Goal: Information Seeking & Learning: Learn about a topic

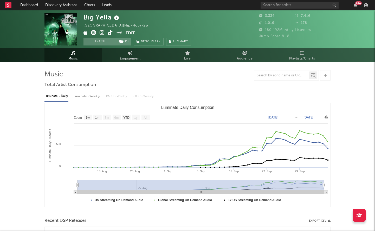
select select "1w"
click at [55, 3] on link "Discovery Assistant" at bounding box center [61, 5] width 39 height 10
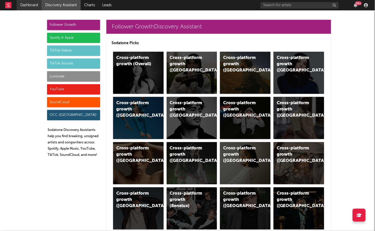
click at [34, 4] on link "Dashboard" at bounding box center [29, 5] width 25 height 10
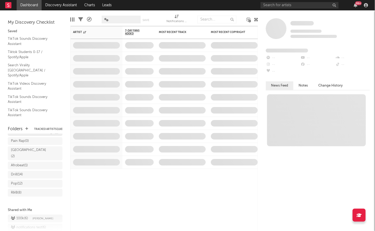
scroll to position [96, 0]
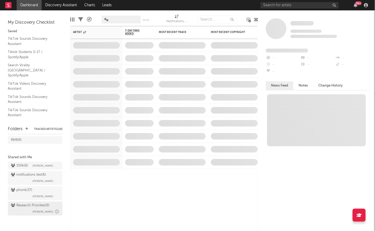
click at [24, 212] on div "Research Priorities ( 9 ) Brendan Condron" at bounding box center [35, 208] width 48 height 12
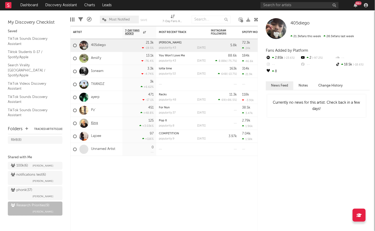
click at [94, 124] on link "King" at bounding box center [94, 123] width 7 height 4
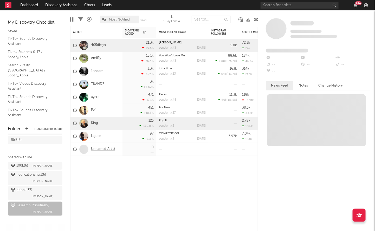
click at [100, 148] on link "Unnamed Artist" at bounding box center [103, 149] width 24 height 4
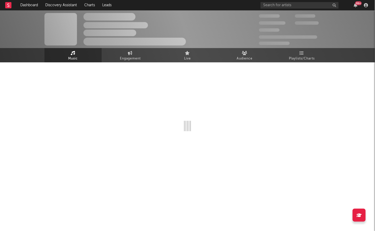
select select "1w"
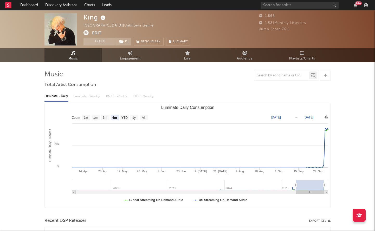
select select "6m"
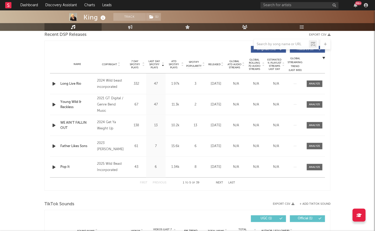
scroll to position [192, 0]
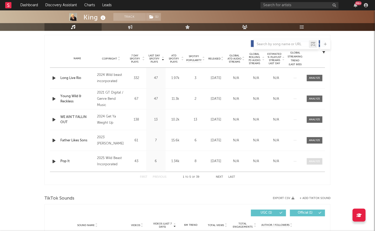
click at [319, 162] on div at bounding box center [314, 162] width 11 height 4
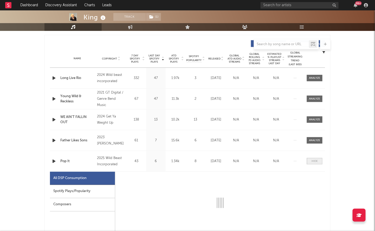
select select "1w"
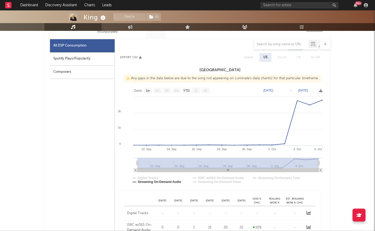
scroll to position [289, 0]
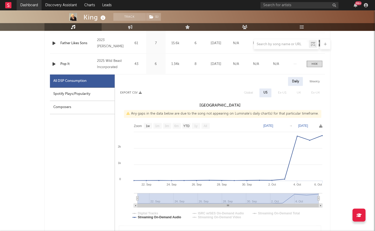
click at [34, 2] on link "Dashboard" at bounding box center [29, 5] width 25 height 10
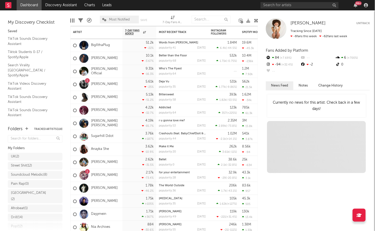
scroll to position [96, 0]
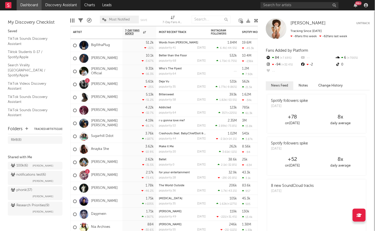
click at [62, 5] on link "Discovery Assistant" at bounding box center [61, 5] width 39 height 10
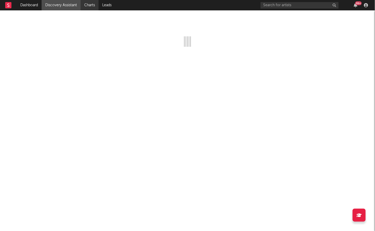
click at [94, 5] on link "Charts" at bounding box center [90, 5] width 18 height 10
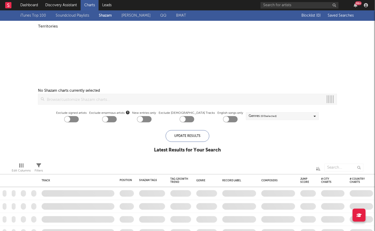
checkbox input "true"
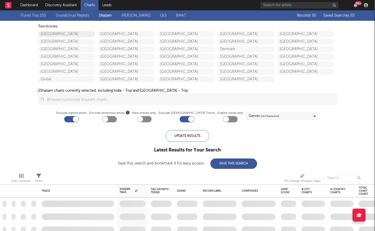
click at [57, 34] on link "[GEOGRAPHIC_DATA]" at bounding box center [66, 34] width 57 height 6
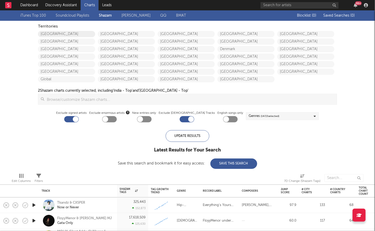
checkbox input "true"
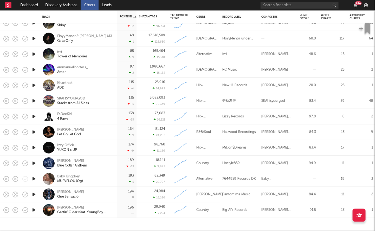
click at [31, 211] on icon "button" at bounding box center [33, 210] width 5 height 6
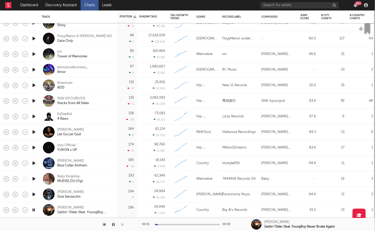
click at [32, 211] on icon "button" at bounding box center [33, 210] width 5 height 6
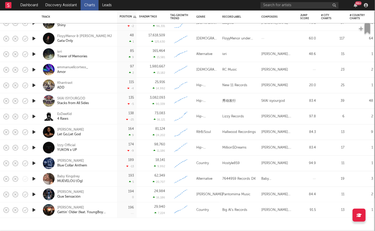
click at [32, 176] on icon "button" at bounding box center [33, 179] width 5 height 6
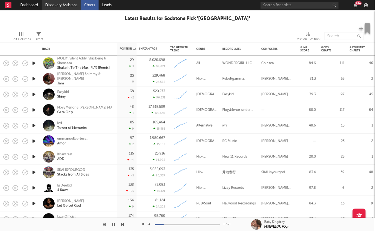
click at [59, 2] on link "Discovery Assistant" at bounding box center [61, 5] width 39 height 10
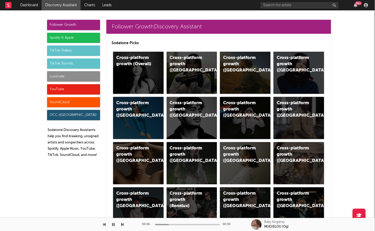
click at [112, 224] on icon "button" at bounding box center [113, 224] width 3 height 4
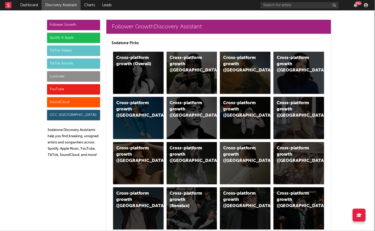
click at [70, 76] on div "Luminate" at bounding box center [73, 76] width 53 height 10
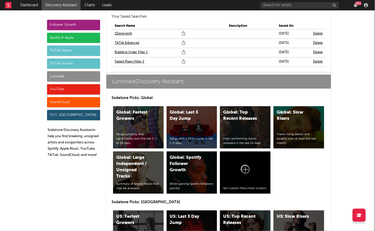
scroll to position [2369, 0]
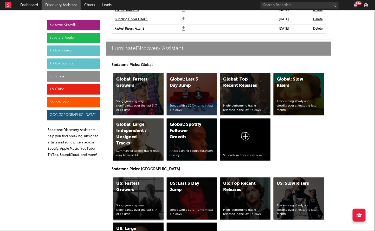
click at [138, 177] on div "US: Fastest Growers Songs jumping very significantly over the last 3, 7, or 14 …" at bounding box center [138, 198] width 50 height 42
click at [241, 183] on div "US: Top Recent Releases High-performing tracks released in the last 14 days." at bounding box center [245, 198] width 50 height 42
click at [91, 5] on link "Charts" at bounding box center [90, 5] width 18 height 10
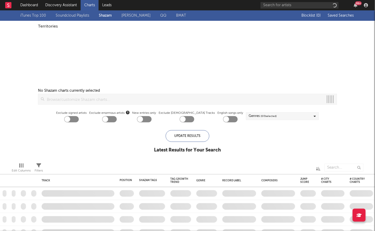
checkbox input "true"
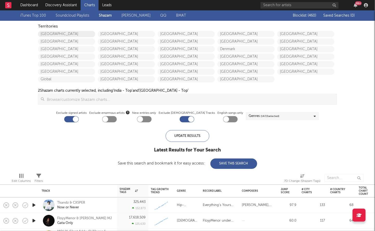
click at [80, 36] on link "[GEOGRAPHIC_DATA]" at bounding box center [66, 34] width 57 height 6
checkbox input "true"
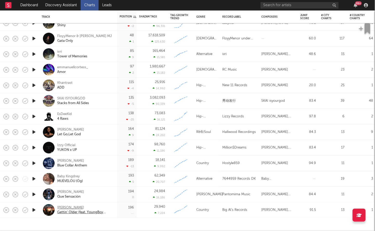
click at [63, 206] on div "[PERSON_NAME]" at bounding box center [85, 207] width 56 height 5
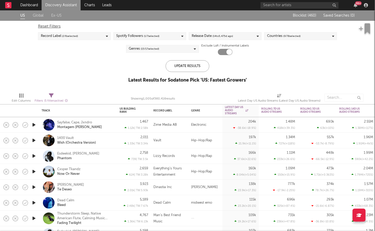
click at [217, 37] on span "( 14 to 5,475 d ago)" at bounding box center [222, 36] width 21 height 6
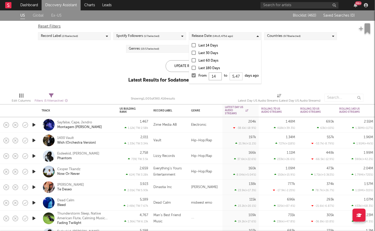
click at [217, 79] on input "14" at bounding box center [215, 76] width 13 height 8
type input "1"
type input "0"
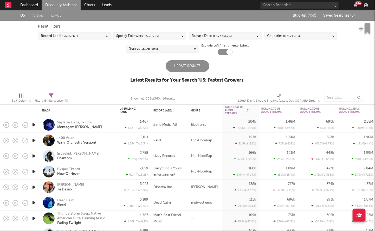
click at [182, 70] on div "Update Results" at bounding box center [187, 66] width 44 height 12
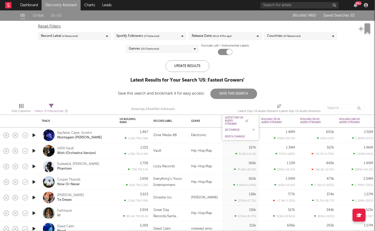
click at [233, 129] on div "1D Change" at bounding box center [236, 129] width 23 height 3
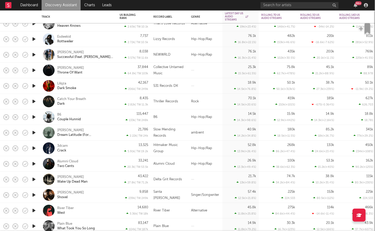
click at [33, 86] on icon "button" at bounding box center [33, 86] width 5 height 6
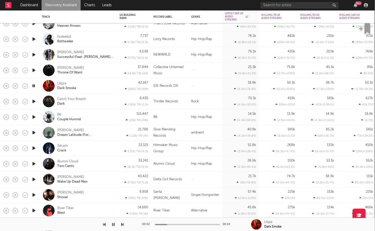
click at [33, 86] on icon "button" at bounding box center [33, 86] width 5 height 6
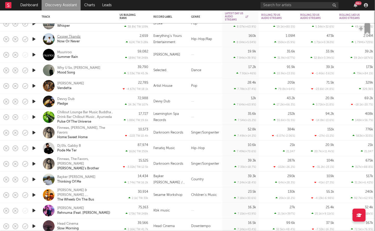
click at [69, 37] on div "Cxsper Tkandz" at bounding box center [68, 37] width 23 height 5
click at [35, 102] on icon "button" at bounding box center [33, 101] width 5 height 6
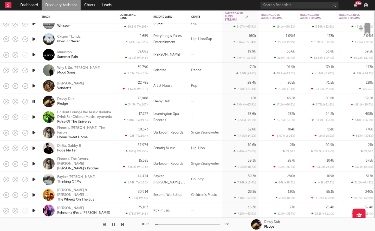
click at [35, 102] on icon "button" at bounding box center [33, 101] width 5 height 6
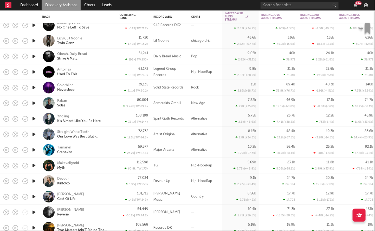
click at [34, 41] on icon "button" at bounding box center [33, 41] width 5 height 6
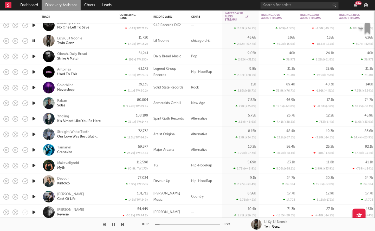
click at [34, 41] on icon "button" at bounding box center [33, 41] width 5 height 6
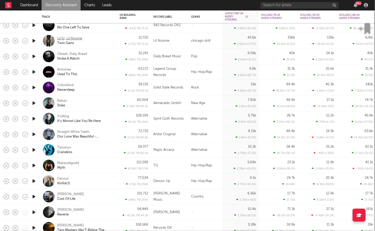
click at [59, 38] on div "Lil Sy, Lil Noonie" at bounding box center [69, 38] width 25 height 5
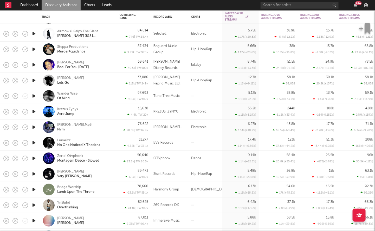
click at [33, 47] on icon "button" at bounding box center [33, 49] width 5 height 6
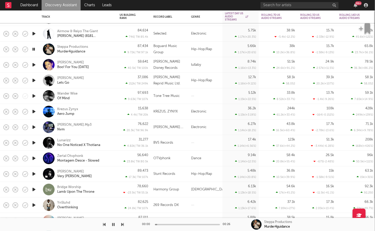
click at [33, 48] on icon "button" at bounding box center [33, 49] width 5 height 6
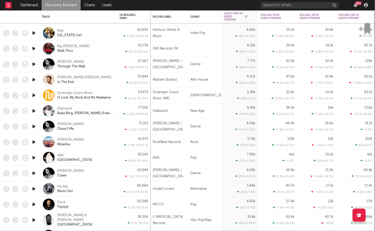
click at [97, 50] on div "Big Larue Walk Thru" at bounding box center [85, 48] width 56 height 9
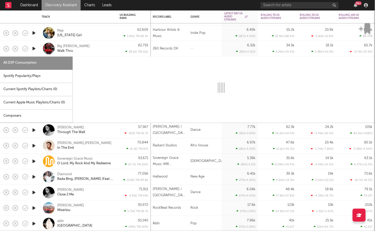
select select "1w"
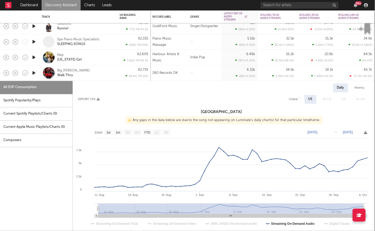
click at [103, 72] on div "Big Larue Walk Thru" at bounding box center [85, 72] width 56 height 9
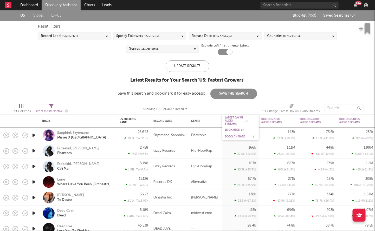
click at [232, 136] on div "DoD % Change" at bounding box center [236, 136] width 23 height 3
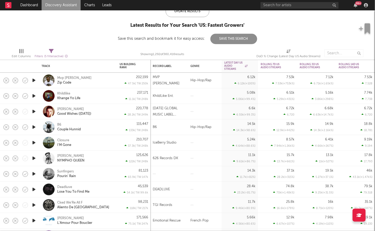
click at [34, 82] on icon "button" at bounding box center [33, 80] width 5 height 6
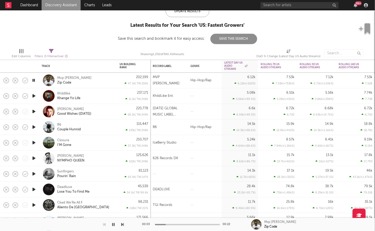
click at [34, 82] on icon "button" at bounding box center [33, 80] width 5 height 6
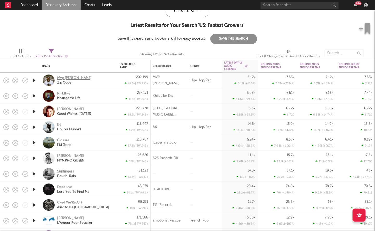
click at [67, 77] on div "Mvp Bruce" at bounding box center [74, 78] width 34 height 5
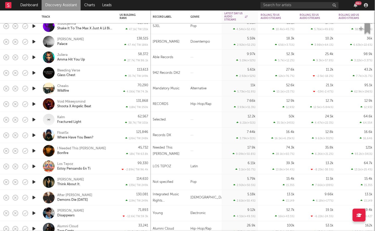
click at [34, 136] on icon "button" at bounding box center [33, 135] width 5 height 6
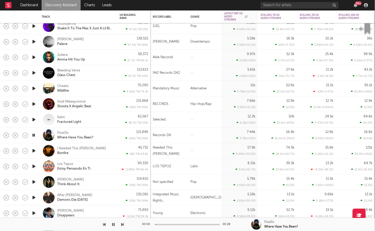
click at [34, 136] on icon "button" at bounding box center [33, 135] width 5 height 6
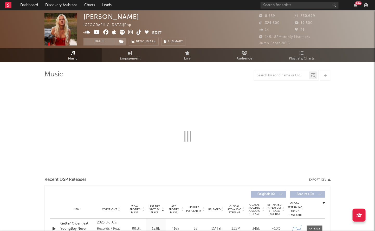
select select "6m"
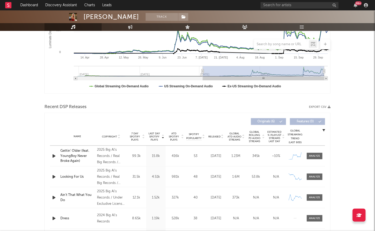
scroll to position [121, 0]
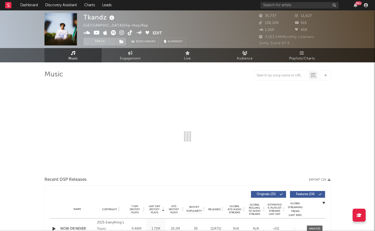
select select "6m"
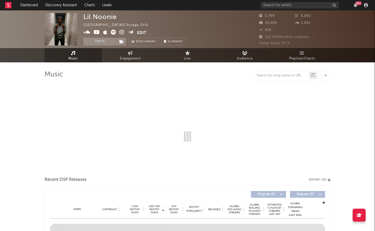
select select "1w"
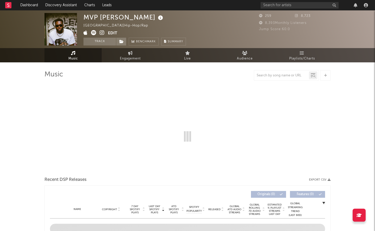
select select "1w"
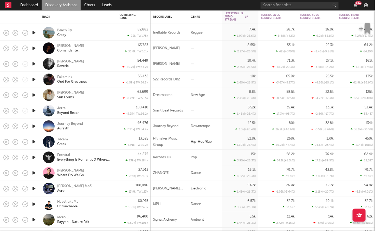
click at [87, 144] on div "3dcam Crack" at bounding box center [85, 141] width 56 height 9
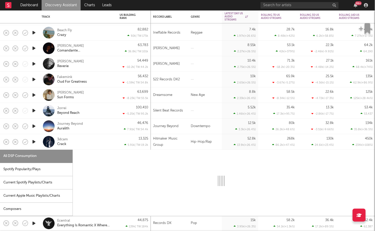
select select "1w"
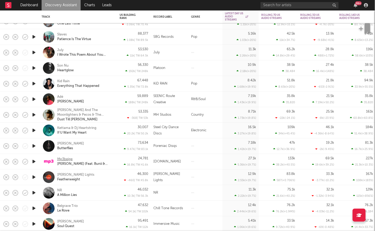
click at [64, 159] on div "Mp3beige" at bounding box center [64, 159] width 15 height 5
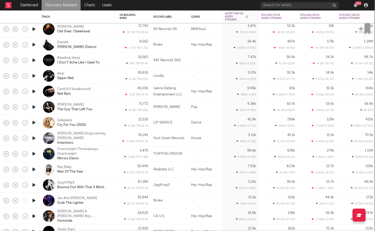
click at [32, 90] on icon "button" at bounding box center [33, 91] width 5 height 6
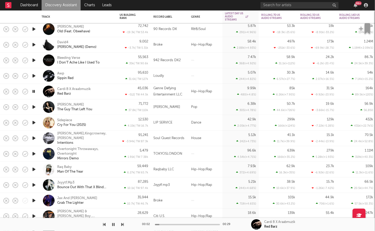
click at [32, 90] on icon "button" at bounding box center [33, 91] width 5 height 6
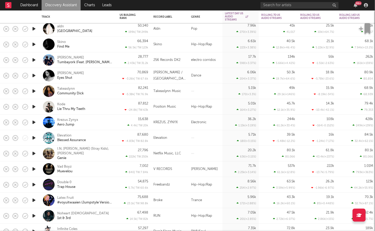
click at [33, 94] on icon "button" at bounding box center [33, 91] width 5 height 6
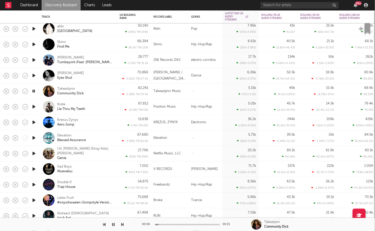
click at [33, 94] on icon "button" at bounding box center [33, 91] width 5 height 6
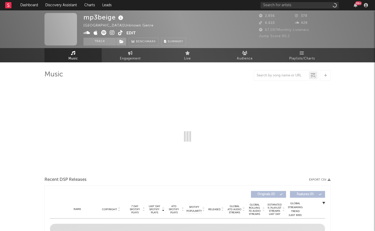
select select "1w"
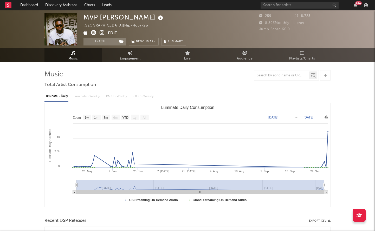
select select "1w"
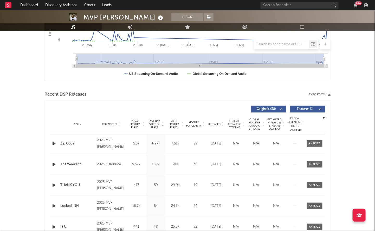
scroll to position [127, 0]
click at [317, 140] on span at bounding box center [315, 143] width 16 height 6
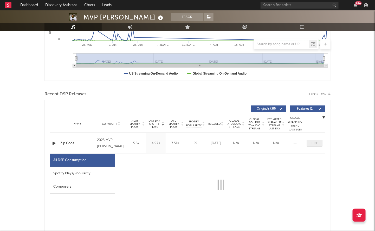
select select "1w"
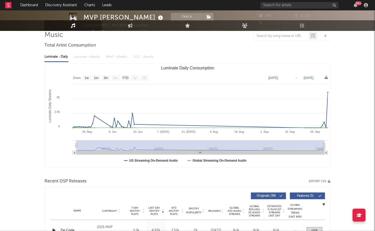
scroll to position [0, 0]
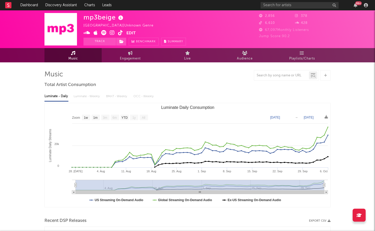
select select "1w"
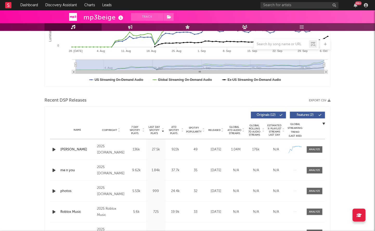
scroll to position [121, 0]
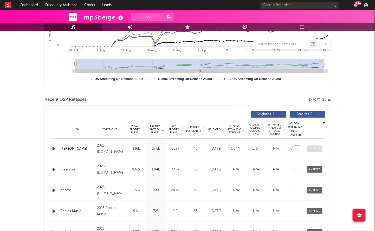
click at [317, 148] on div at bounding box center [314, 149] width 11 height 4
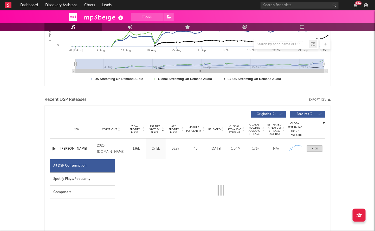
select select "1w"
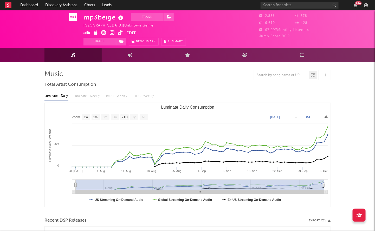
scroll to position [0, 0]
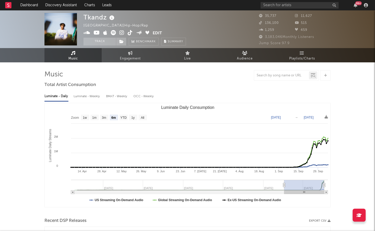
select select "6m"
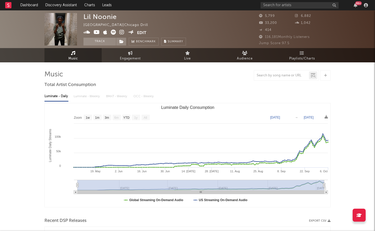
select select "1w"
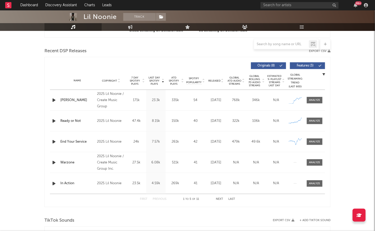
scroll to position [169, 0]
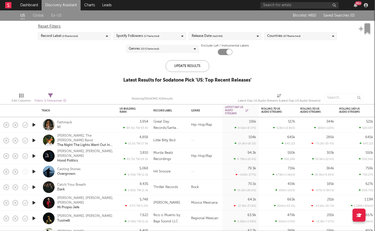
click at [216, 32] on div "Release Date (last 14 d)" at bounding box center [225, 36] width 73 height 8
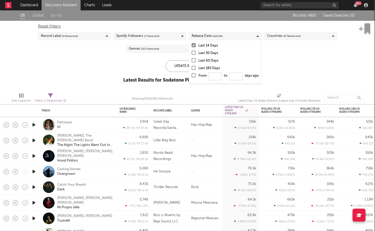
click at [196, 75] on label "From to days ago" at bounding box center [224, 77] width 67 height 8
click at [191, 75] on input "From to days ago" at bounding box center [191, 77] width 0 height 8
click at [212, 77] on input "From to days ago" at bounding box center [215, 76] width 13 height 8
type input "0"
click at [176, 65] on div "Update Results" at bounding box center [187, 66] width 44 height 12
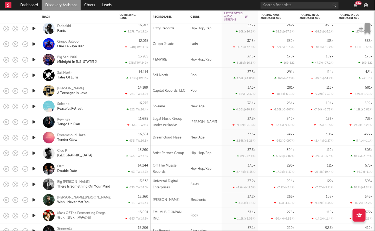
click at [34, 59] on icon "button" at bounding box center [33, 59] width 5 height 6
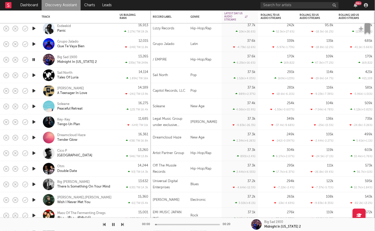
click at [34, 59] on icon "button" at bounding box center [33, 59] width 5 height 6
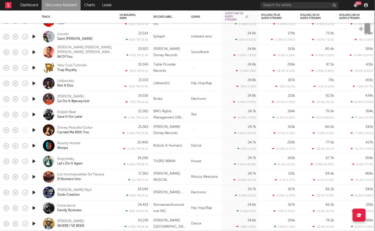
click at [109, 85] on div "Littbandzz Not A Diss" at bounding box center [85, 83] width 56 height 9
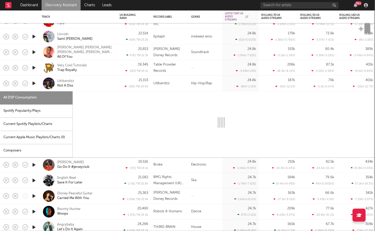
select select "1w"
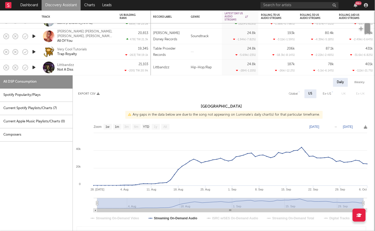
click at [90, 69] on div "Littbandzz Not A Diss" at bounding box center [85, 67] width 56 height 9
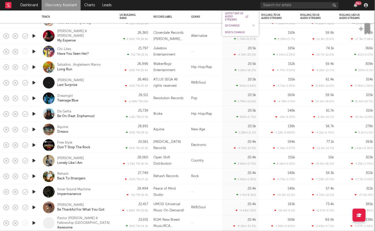
click at [236, 25] on div "1D Change" at bounding box center [236, 25] width 23 height 3
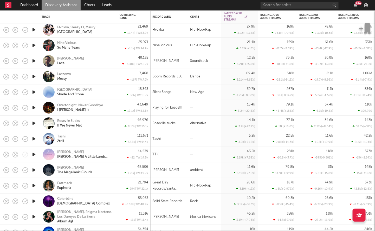
click at [35, 139] on icon "button" at bounding box center [33, 139] width 5 height 6
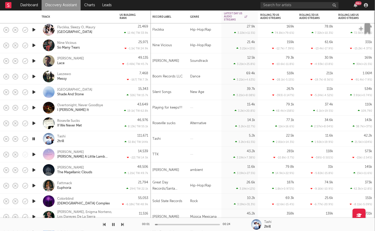
click at [35, 139] on icon "button" at bounding box center [33, 139] width 5 height 6
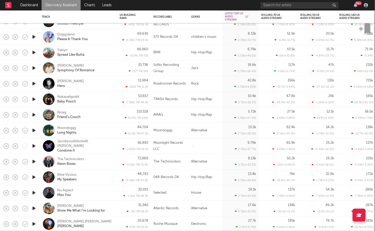
click at [34, 55] on icon "button" at bounding box center [33, 52] width 5 height 6
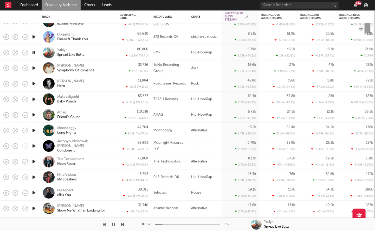
click at [34, 55] on icon "button" at bounding box center [33, 52] width 5 height 6
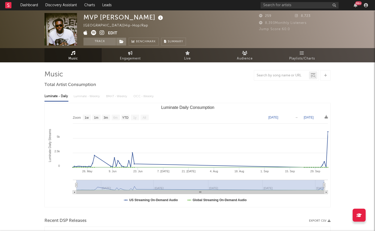
select select "1w"
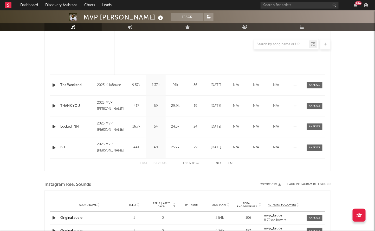
scroll to position [155, 0]
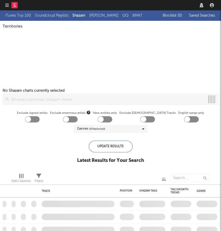
click at [148, 8] on nav "Dashboard Discovery Assistant Charts Leads" at bounding box center [110, 5] width 221 height 10
checkbox input "true"
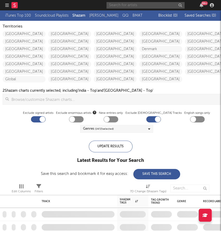
click at [142, 3] on input "text" at bounding box center [145, 5] width 78 height 6
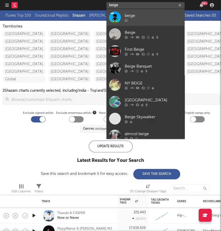
type input "beige"
click at [140, 15] on div "beige" at bounding box center [152, 15] width 57 height 6
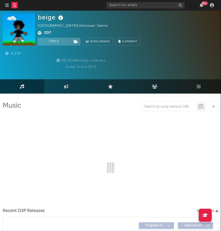
select select "1w"
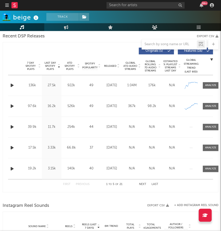
scroll to position [208, 0]
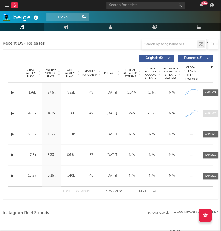
click at [206, 114] on div at bounding box center [210, 113] width 11 height 4
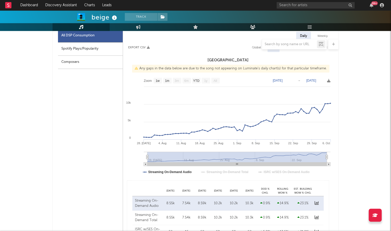
scroll to position [302, 0]
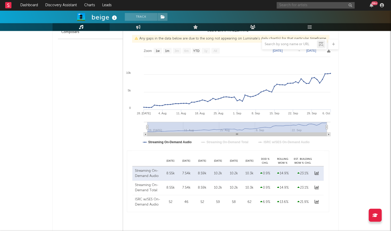
click at [220, 8] on input "text" at bounding box center [315, 5] width 78 height 6
